Goal: Check status: Check status

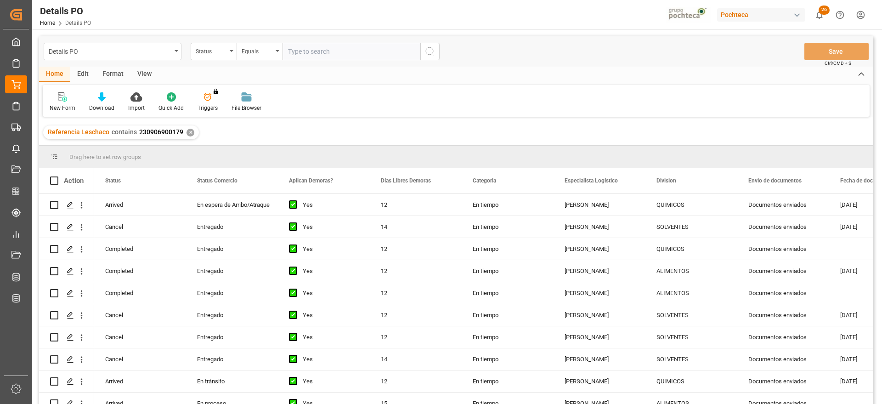
click at [190, 132] on div "✕" at bounding box center [190, 133] width 8 height 8
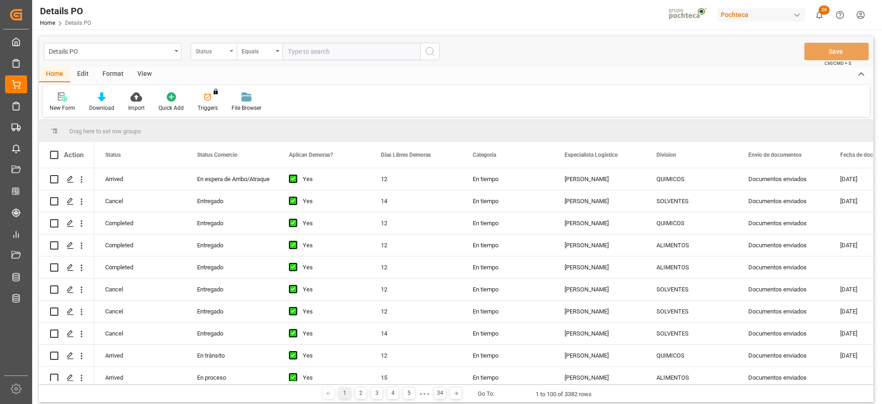
click at [205, 54] on div "Status" at bounding box center [211, 50] width 31 height 11
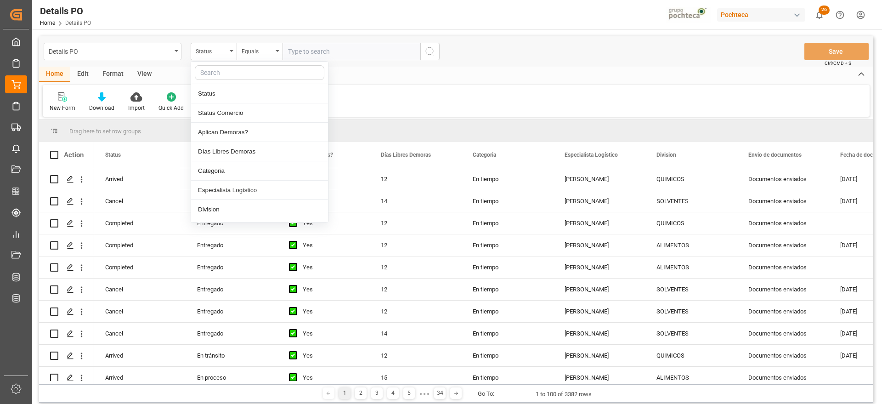
click at [217, 75] on input "text" at bounding box center [259, 72] width 129 height 15
type input "orde"
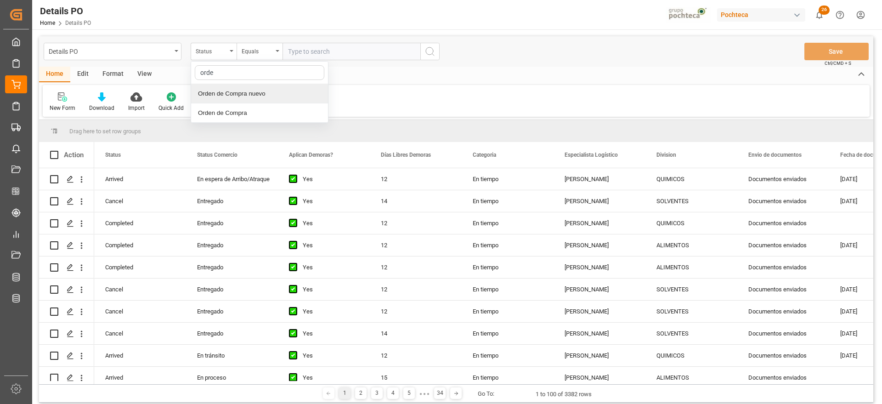
click at [250, 96] on div "Orden de Compra nuevo" at bounding box center [259, 93] width 137 height 19
click at [334, 58] on input "text" at bounding box center [351, 51] width 138 height 17
paste input "5000306170"
type input "5000306170"
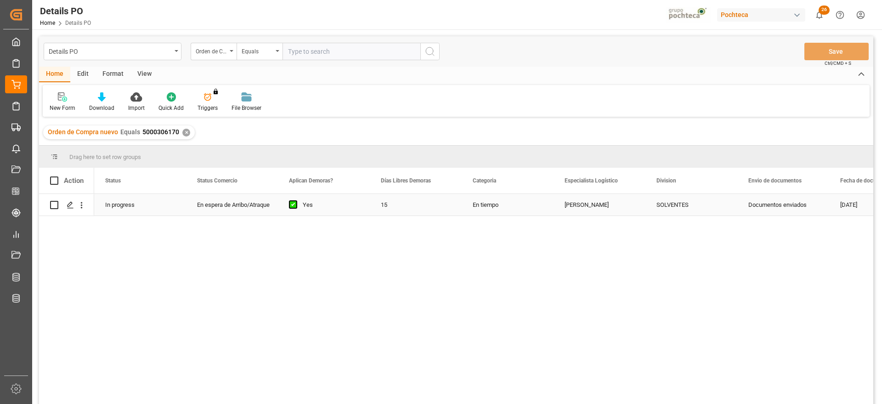
click at [504, 208] on div "En tiempo" at bounding box center [508, 205] width 92 height 22
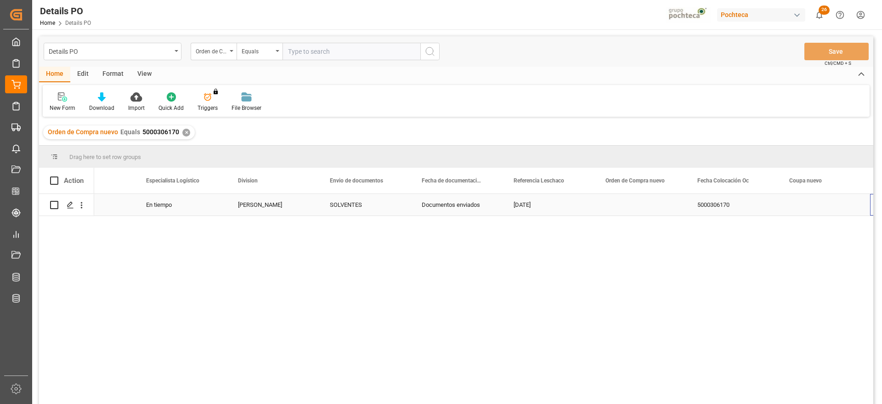
scroll to position [0, 418]
click at [547, 199] on div "Press SPACE to select this row." at bounding box center [548, 205] width 92 height 22
click at [547, 208] on input "Press SPACE to select this row." at bounding box center [548, 209] width 77 height 17
paste input "250906900154"
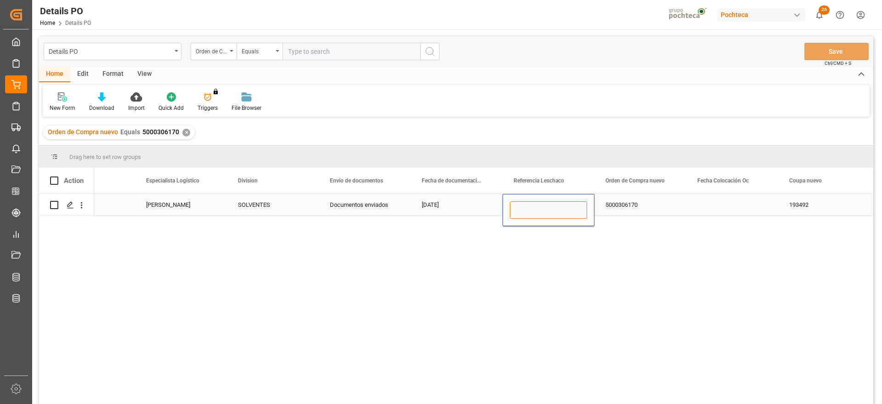
type input "250906900154"
click at [616, 206] on div "5000306170" at bounding box center [640, 205] width 92 height 22
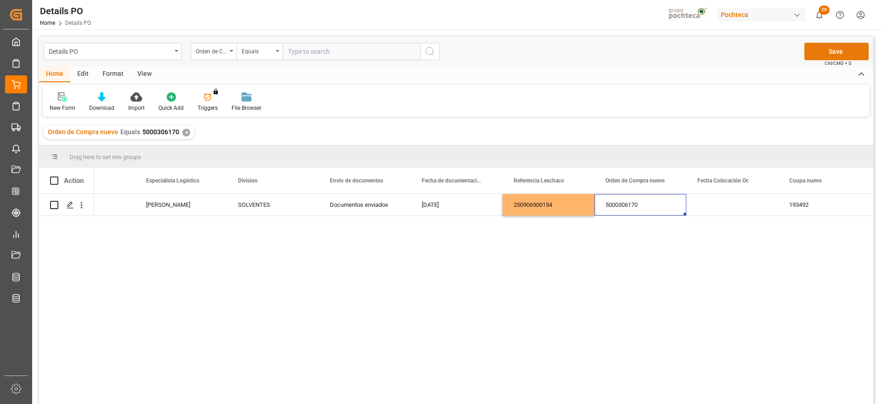
click at [832, 56] on button "Save" at bounding box center [836, 51] width 64 height 17
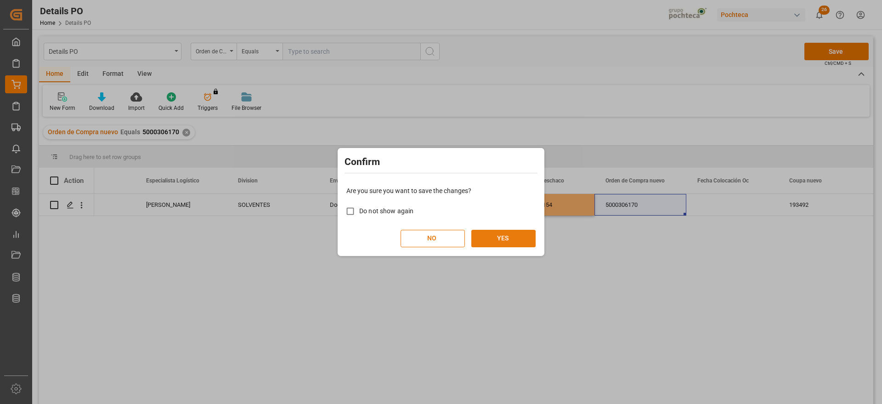
click at [508, 237] on button "YES" at bounding box center [503, 238] width 64 height 17
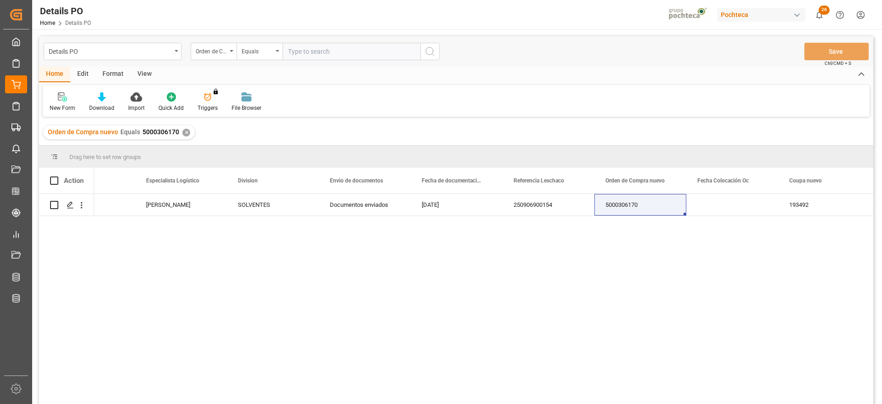
click at [858, 246] on div "15 En tiempo [PERSON_NAME] SOLVENTES Documentos enviados [DATE] 250906900154 50…" at bounding box center [483, 302] width 779 height 216
click at [180, 133] on div "Orden de Compra nuevo Equals 5000306170 ✕" at bounding box center [119, 132] width 152 height 14
click at [185, 133] on div "✕" at bounding box center [186, 133] width 8 height 8
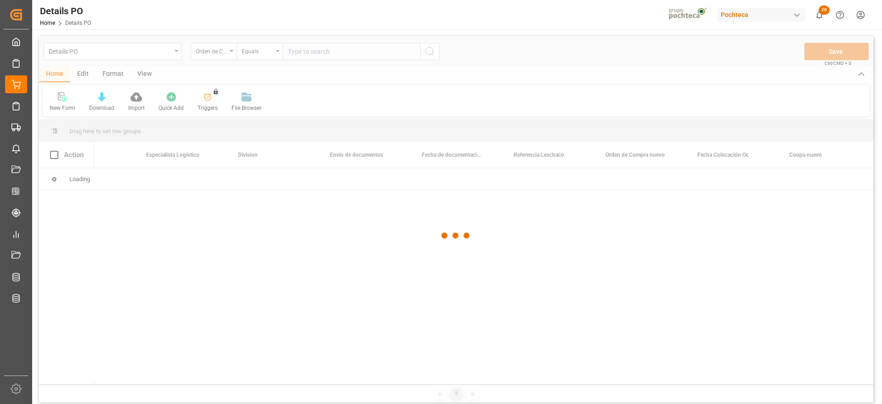
click at [316, 53] on div at bounding box center [456, 235] width 834 height 398
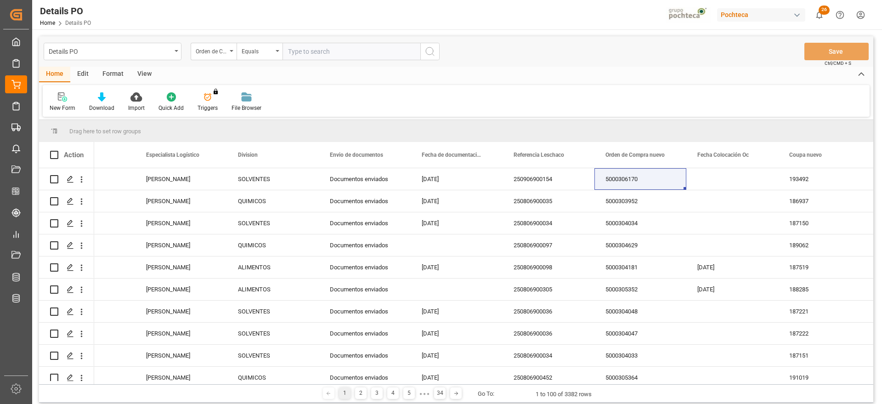
click at [316, 53] on input "text" at bounding box center [351, 51] width 138 height 17
paste input "5000306281"
type input "5000306281"
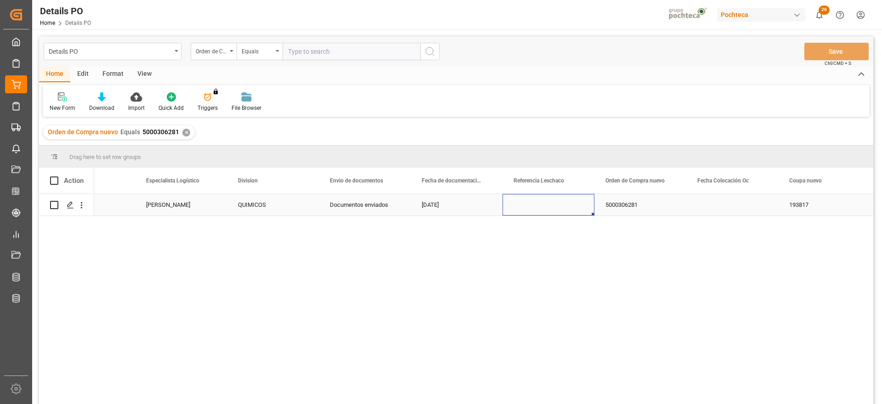
click at [533, 209] on div "Press SPACE to select this row." at bounding box center [548, 205] width 92 height 22
click at [540, 208] on div "Press SPACE to select this row." at bounding box center [548, 205] width 92 height 22
click at [540, 208] on input "Press SPACE to select this row." at bounding box center [548, 209] width 77 height 17
type input "250906900155"
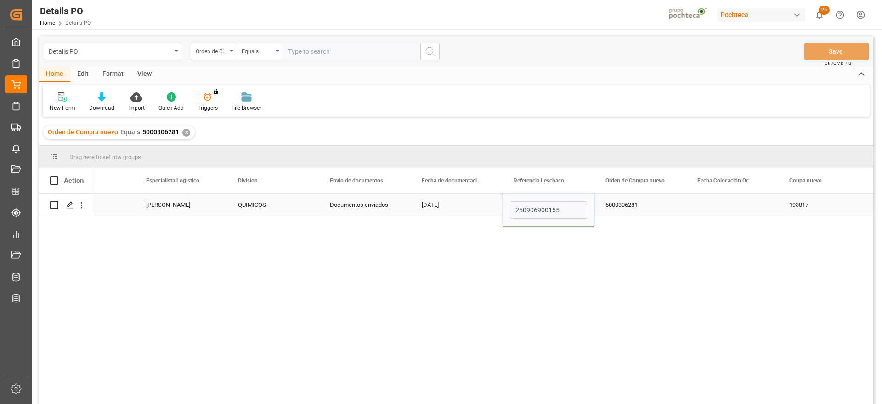
click at [649, 210] on div "5000306281" at bounding box center [640, 205] width 92 height 22
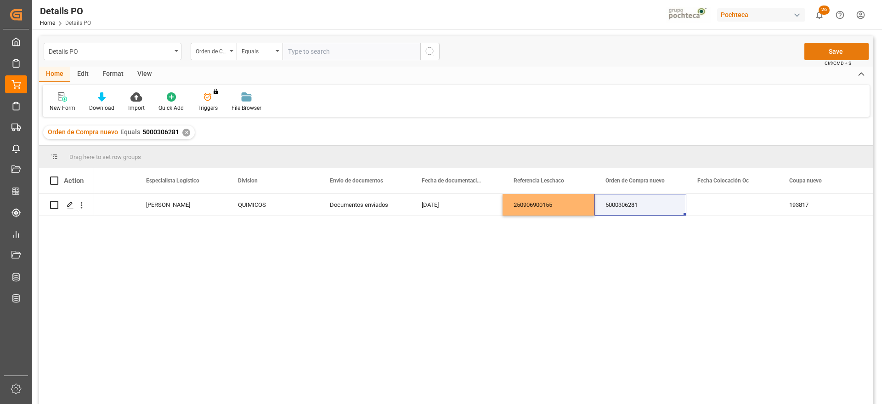
click at [838, 52] on button "Save" at bounding box center [836, 51] width 64 height 17
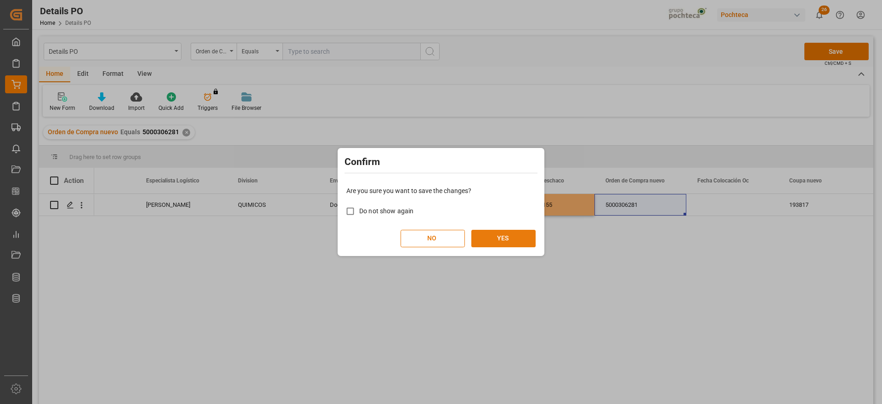
click at [512, 237] on button "YES" at bounding box center [503, 238] width 64 height 17
